Goal: Use online tool/utility

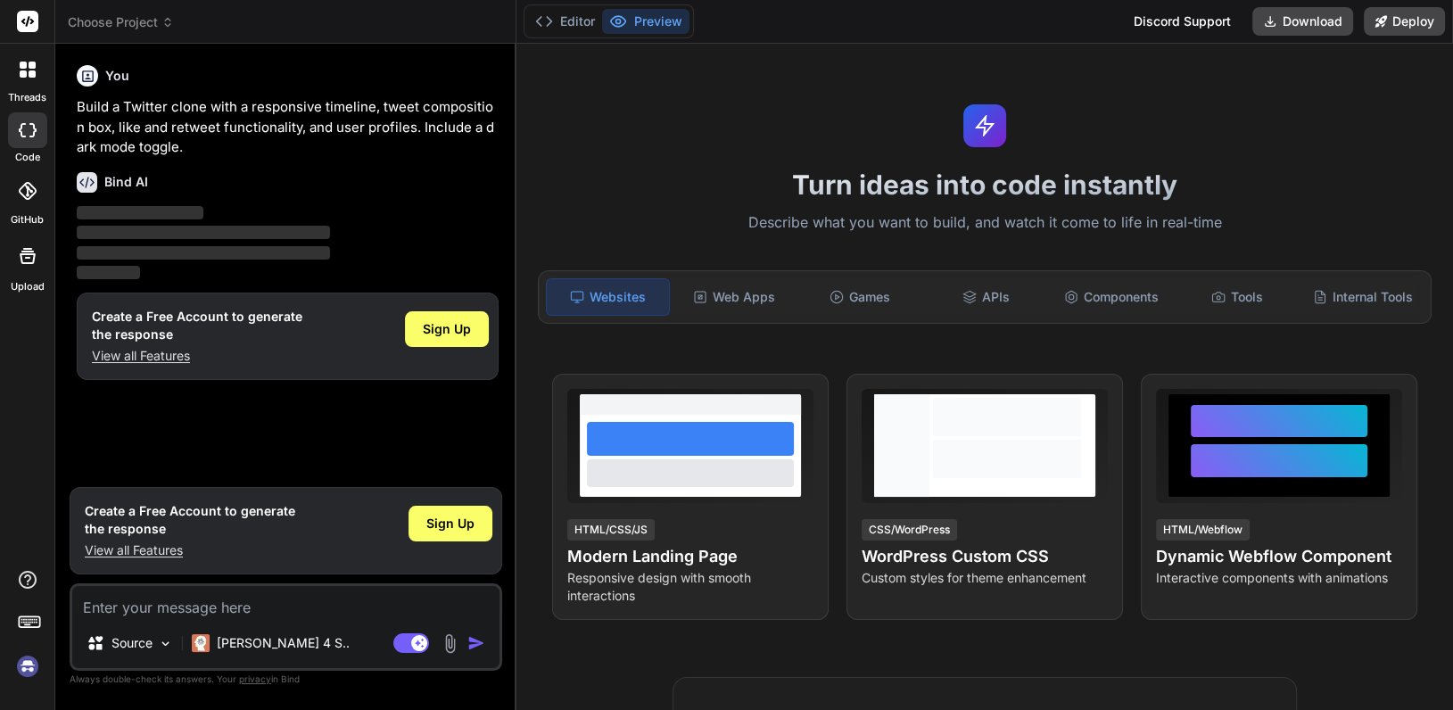
type textarea "x"
click at [723, 299] on div "Web Apps" at bounding box center [734, 296] width 122 height 37
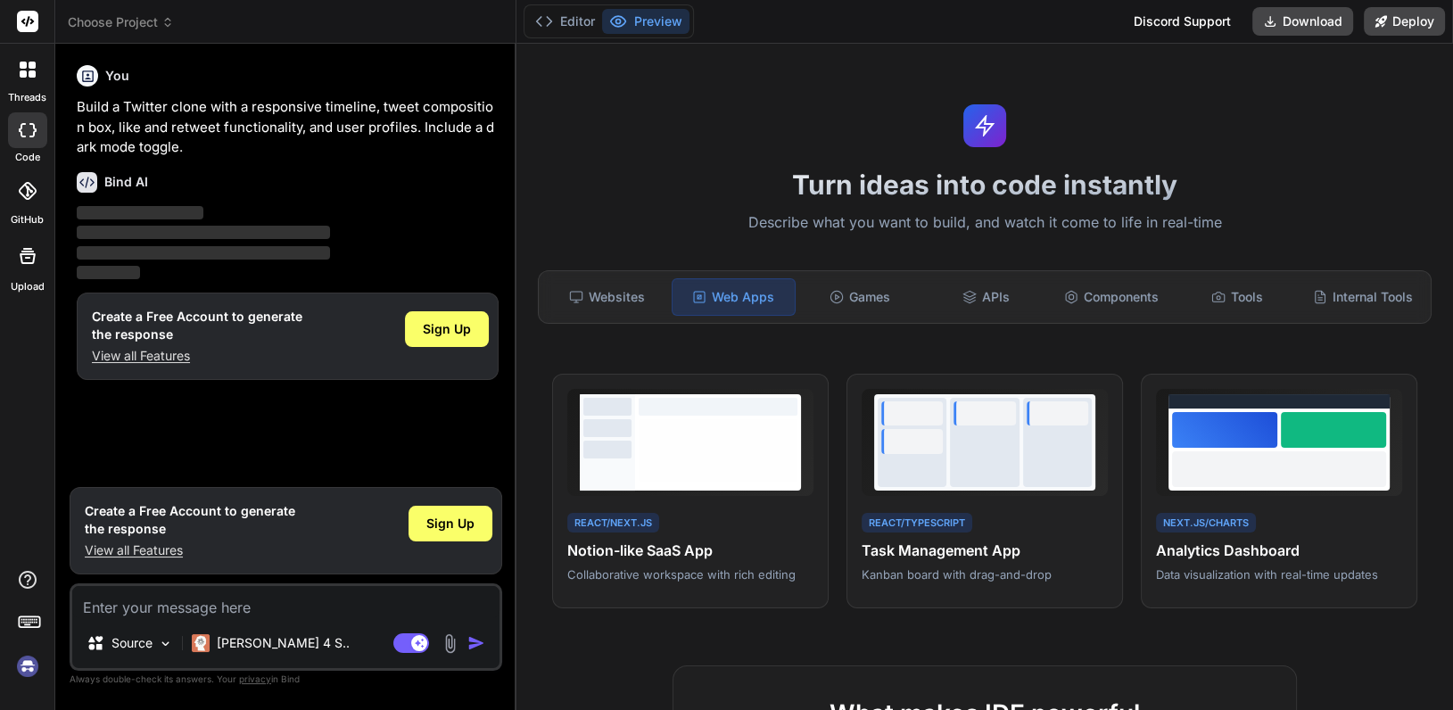
click at [654, 21] on button "Preview" at bounding box center [645, 21] width 87 height 25
click at [559, 21] on button "Editor" at bounding box center [565, 21] width 74 height 25
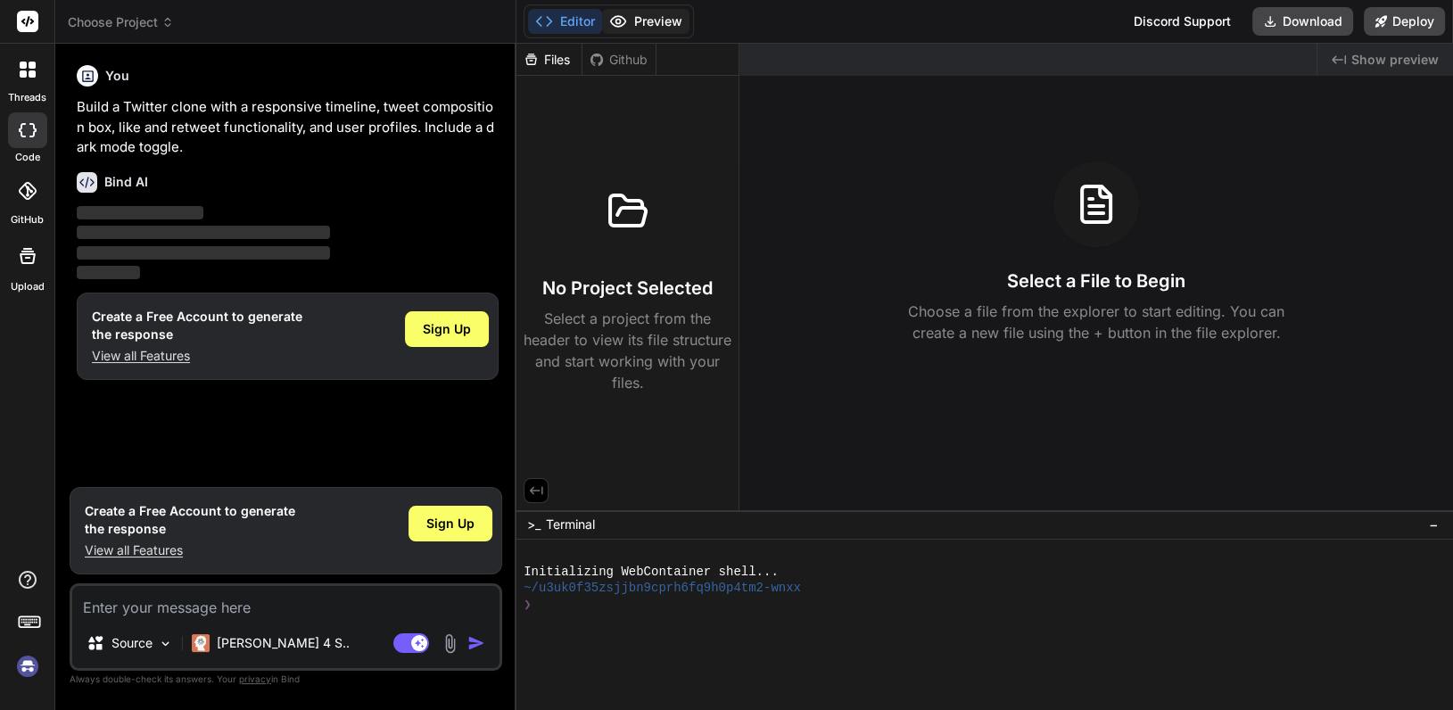
click at [654, 21] on button "Preview" at bounding box center [645, 21] width 87 height 25
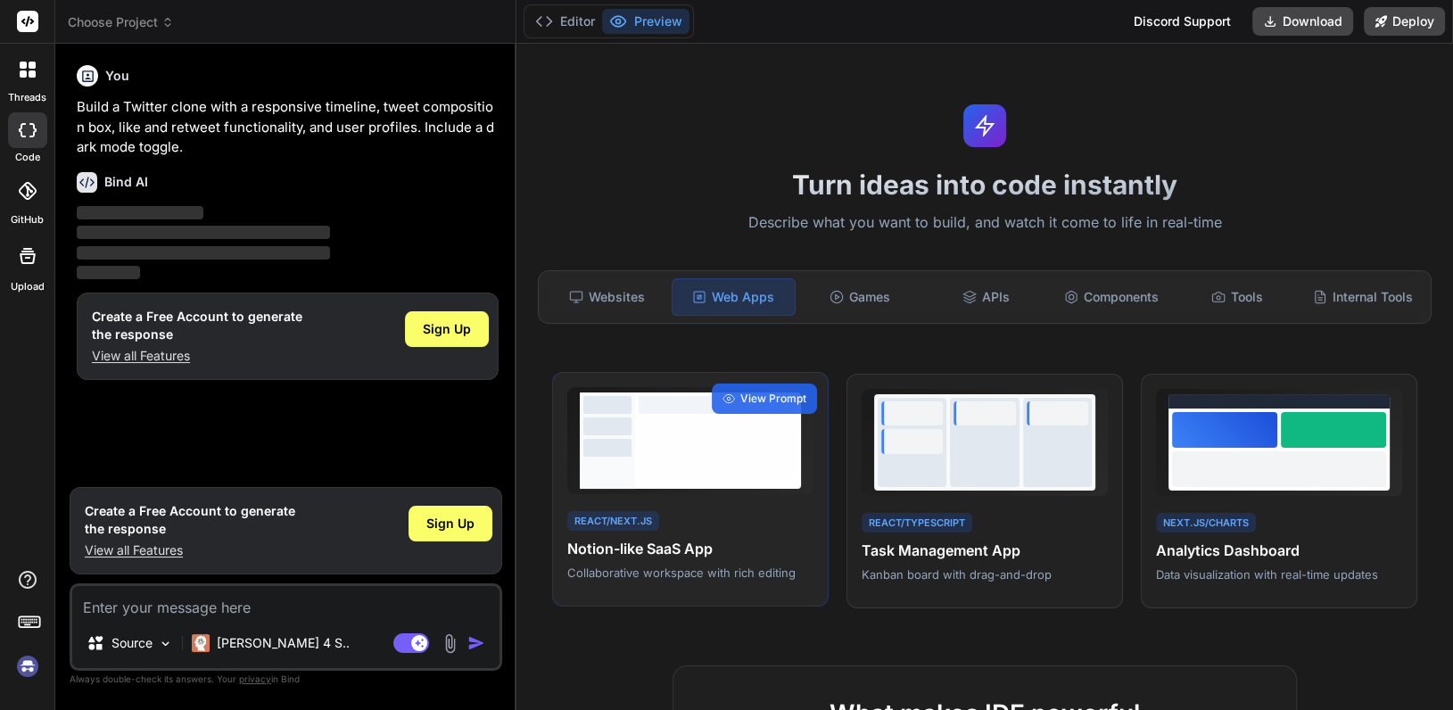
click at [703, 487] on div at bounding box center [718, 440] width 166 height 96
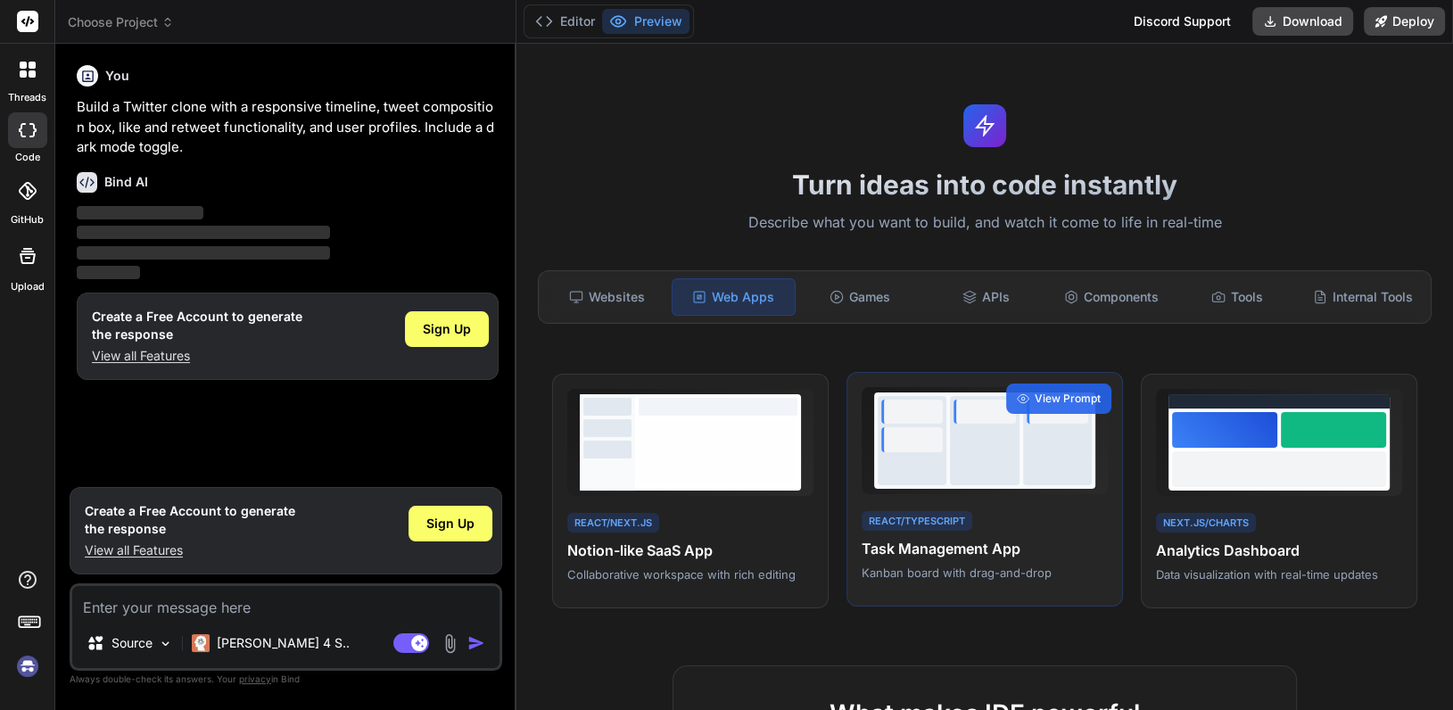
click at [975, 475] on div at bounding box center [984, 440] width 69 height 89
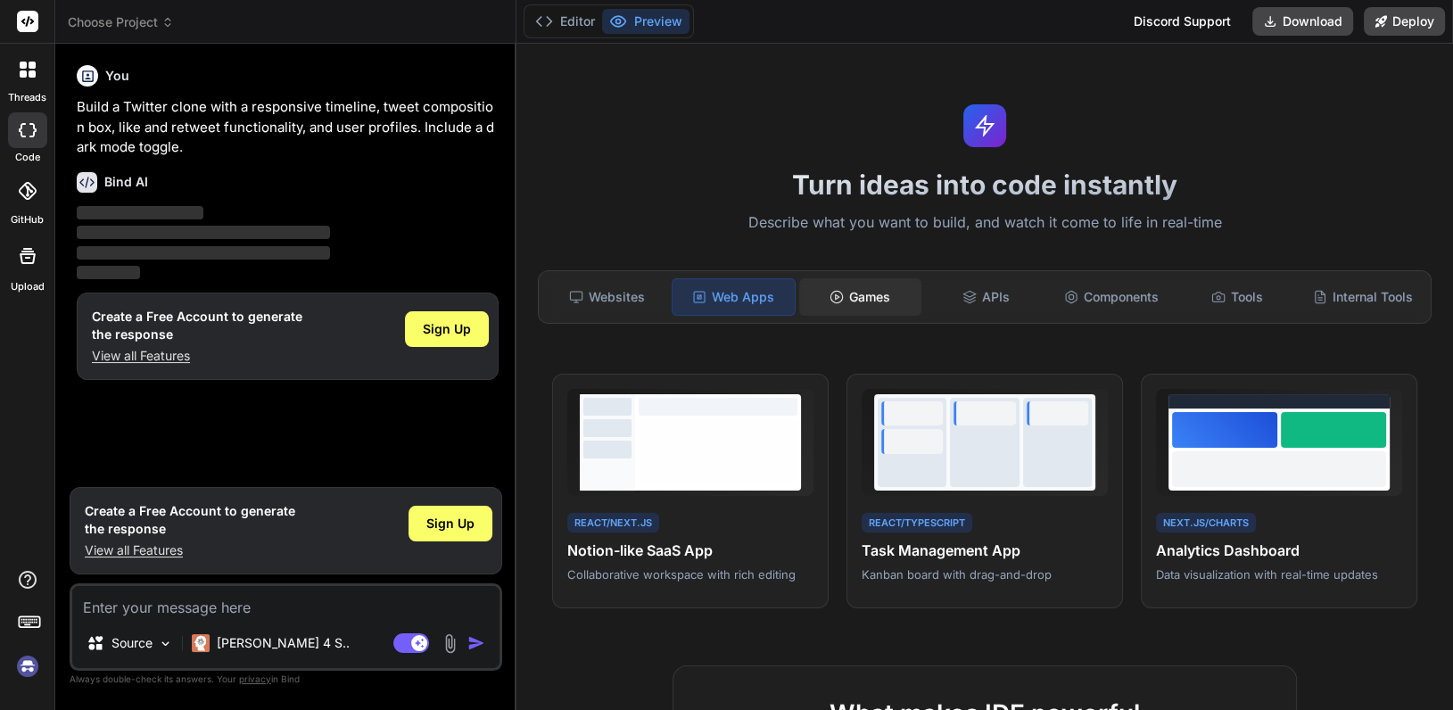
click at [837, 295] on icon at bounding box center [836, 297] width 14 height 14
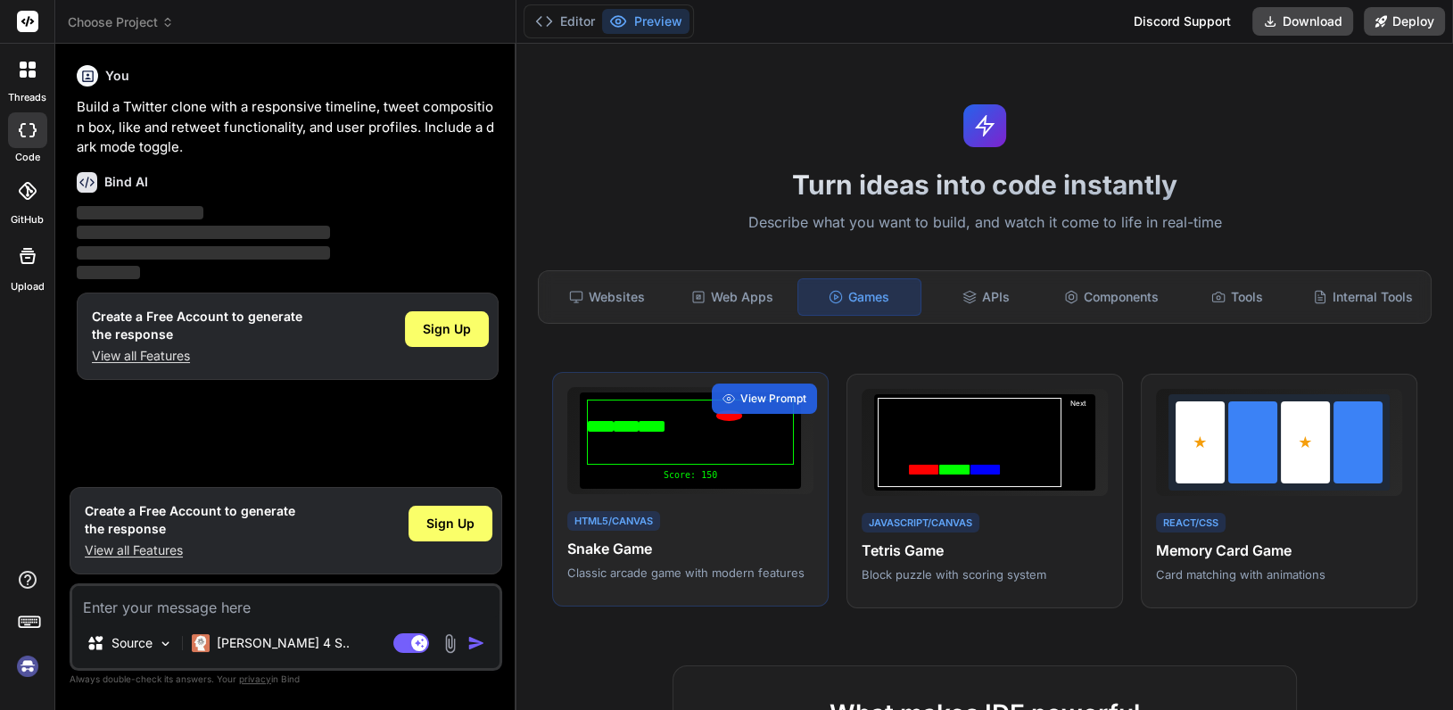
click at [635, 482] on div "Score: 150" at bounding box center [690, 440] width 221 height 96
click at [615, 551] on h4 "Snake Game" at bounding box center [690, 548] width 246 height 21
click at [1005, 291] on div "APIs" at bounding box center [986, 296] width 122 height 37
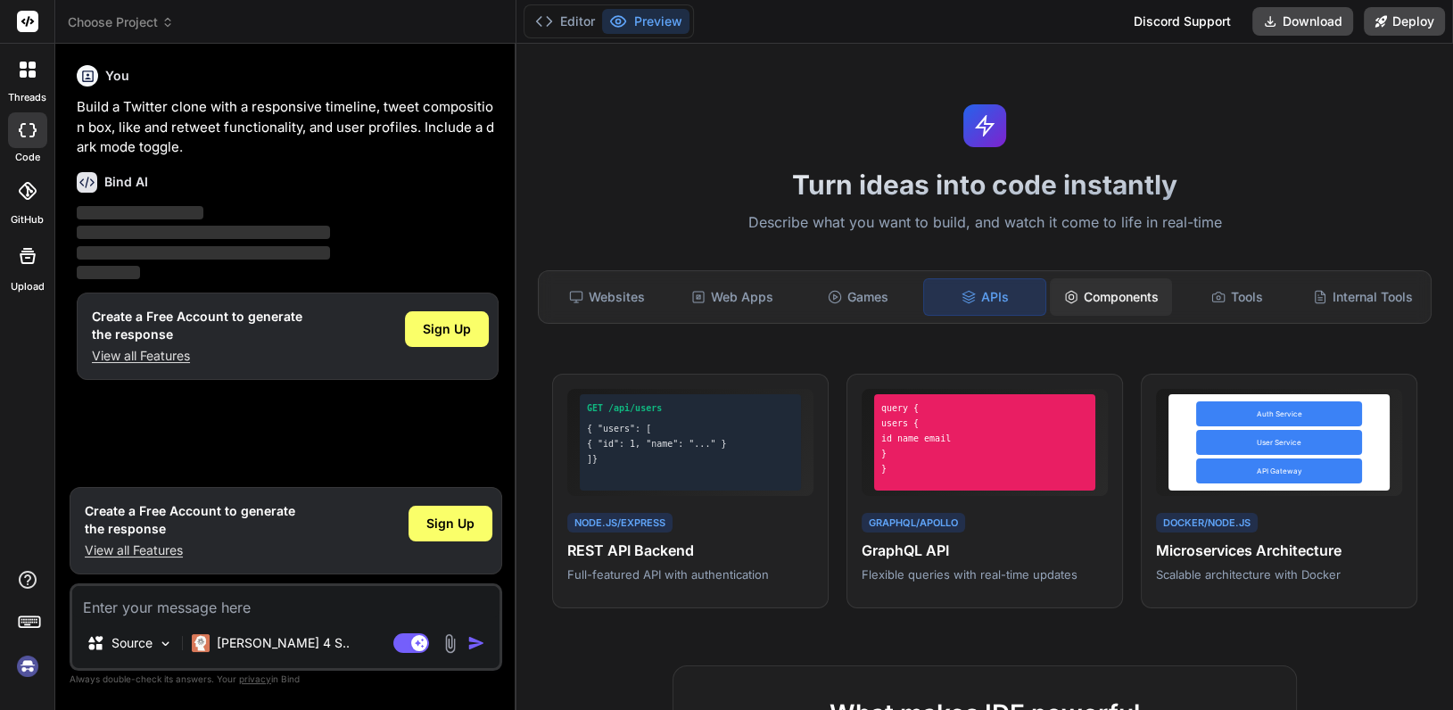
click at [1122, 289] on div "Components" at bounding box center [1111, 296] width 122 height 37
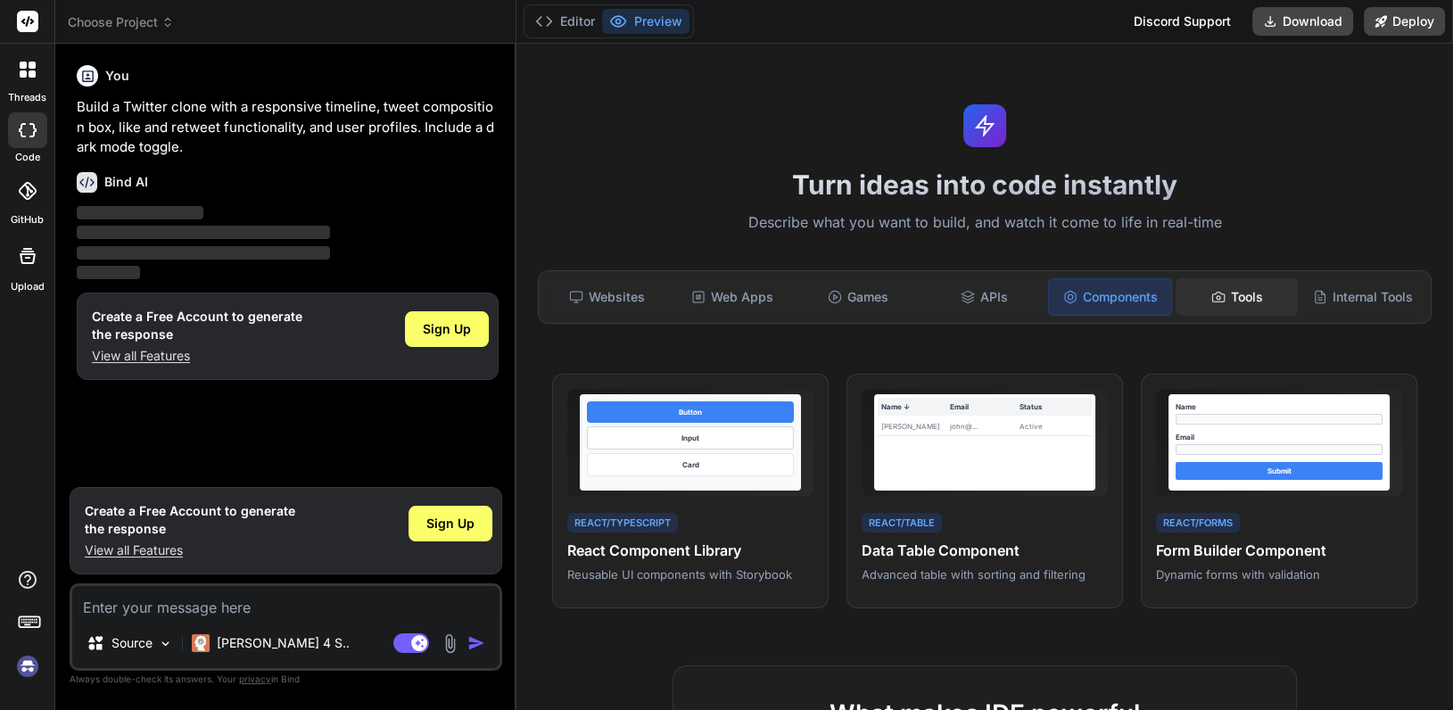
click at [1259, 299] on div "Tools" at bounding box center [1236, 296] width 122 height 37
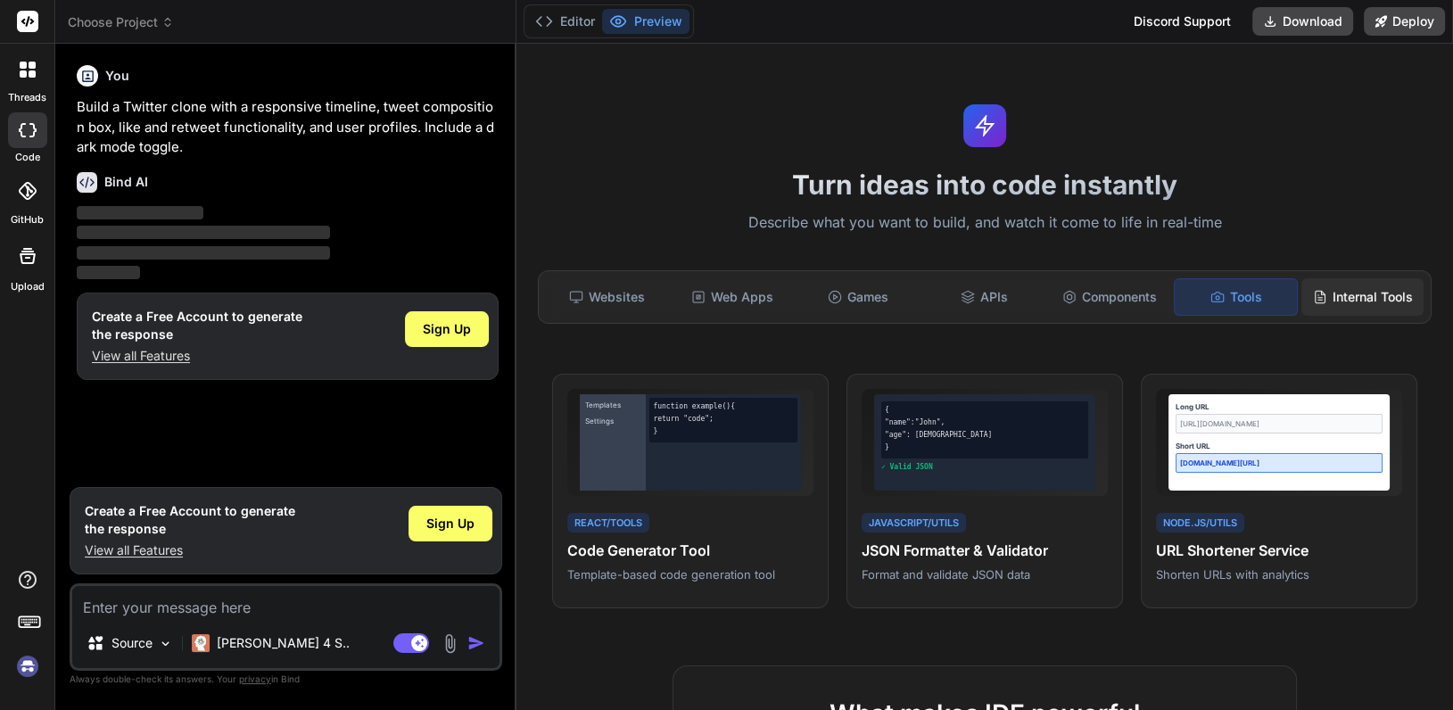
click at [1368, 293] on div "Internal Tools" at bounding box center [1362, 296] width 122 height 37
